Goal: Check status: Check status

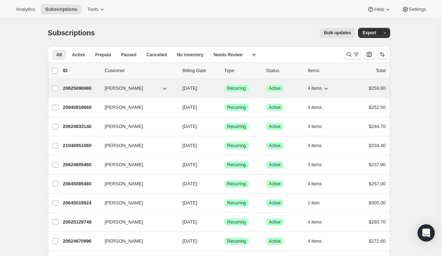
click at [94, 86] on p "20625096980" at bounding box center [81, 88] width 36 height 7
